Goal: Find specific page/section: Find specific page/section

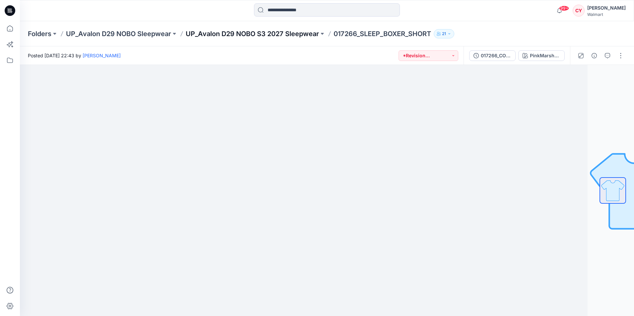
click at [280, 35] on p "UP_Avalon D29 NOBO S3 2027 Sleepwear" at bounding box center [252, 33] width 133 height 9
